Goal: Transaction & Acquisition: Purchase product/service

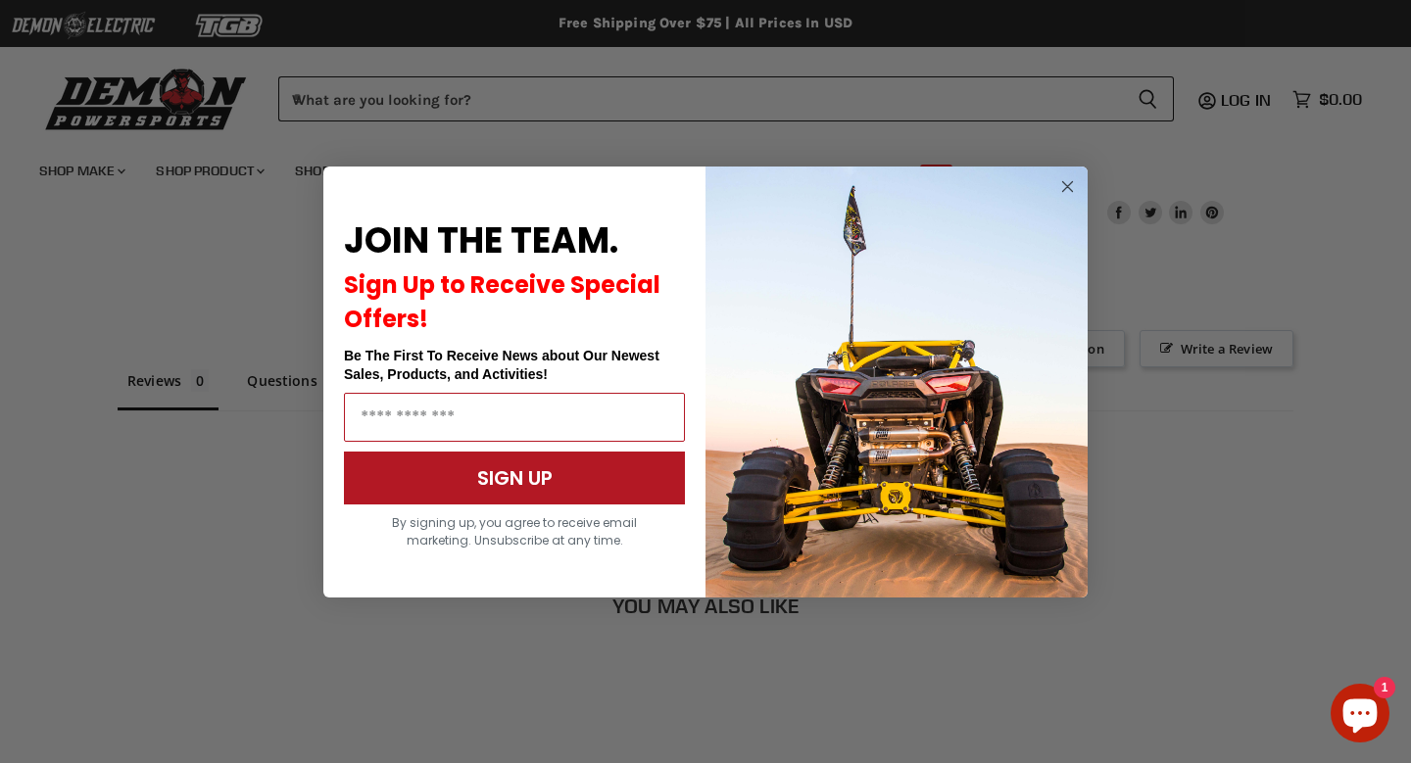
scroll to position [1358, 0]
